Goal: Information Seeking & Learning: Learn about a topic

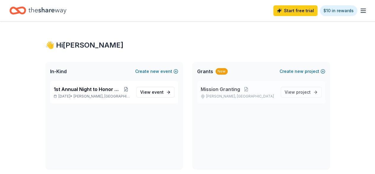
click at [230, 89] on span "Mission Granting" at bounding box center [220, 88] width 39 height 7
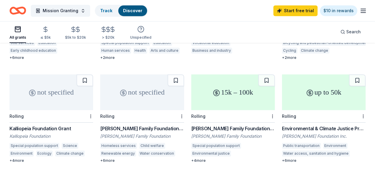
scroll to position [249, 0]
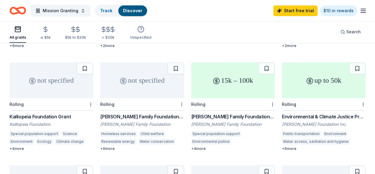
click at [191, 115] on div "[PERSON_NAME] Family Foundation Grants" at bounding box center [233, 116] width 84 height 7
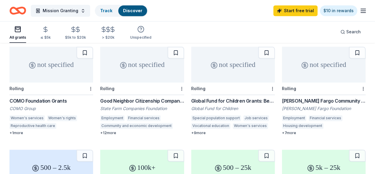
scroll to position [368, 0]
click at [270, 149] on div "500 – 25k" at bounding box center [233, 167] width 84 height 36
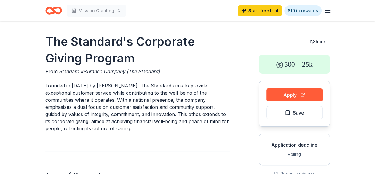
click at [328, 9] on line "button" at bounding box center [327, 9] width 5 height 0
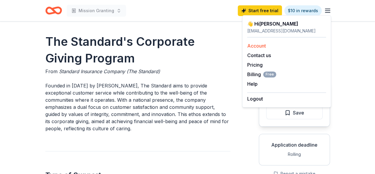
click at [268, 48] on div "Account" at bounding box center [286, 45] width 79 height 7
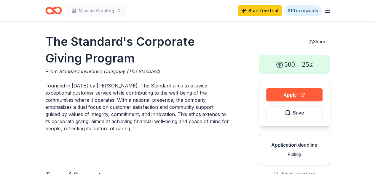
click at [53, 11] on icon "Home" at bounding box center [56, 10] width 9 height 6
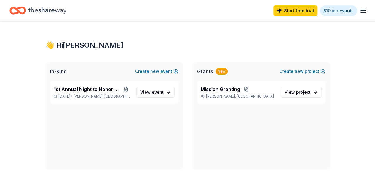
click at [63, 10] on icon "Home" at bounding box center [47, 10] width 38 height 12
click at [58, 70] on span "In-Kind" at bounding box center [58, 71] width 17 height 7
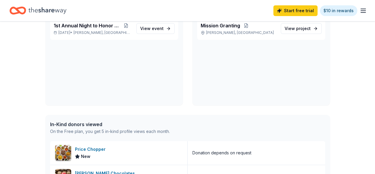
scroll to position [60, 0]
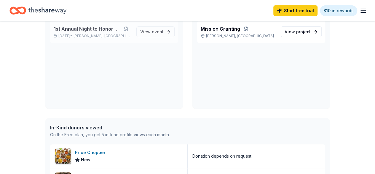
click at [112, 29] on span "1st Annual Night to Honor Gala" at bounding box center [87, 28] width 67 height 7
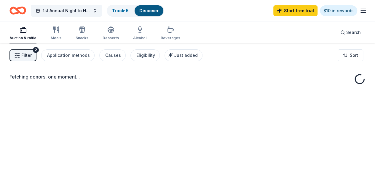
click at [112, 29] on icon "button" at bounding box center [111, 29] width 6 height 4
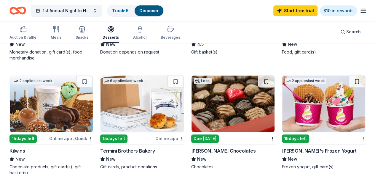
scroll to position [154, 0]
